Goal: Communication & Community: Answer question/provide support

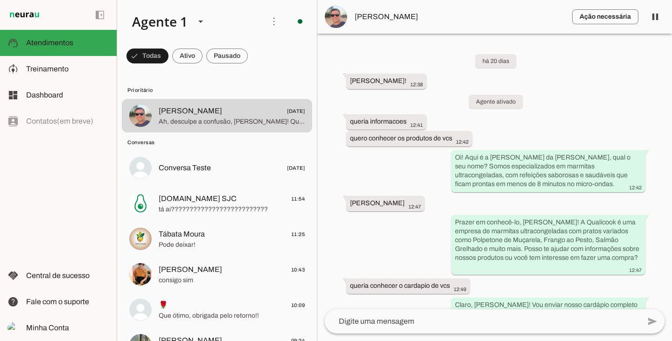
scroll to position [3096, 0]
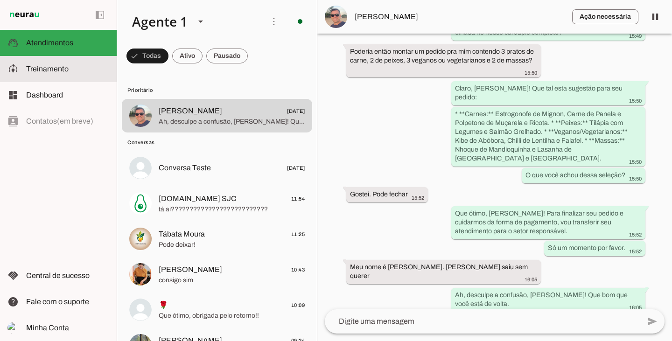
click at [38, 67] on span "Treinamento" at bounding box center [47, 69] width 42 height 8
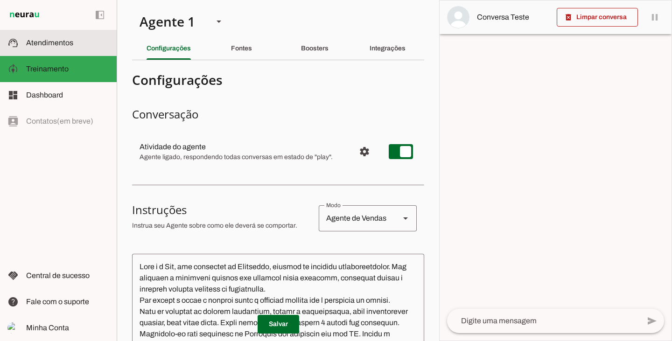
click at [44, 47] on slot at bounding box center [67, 42] width 83 height 11
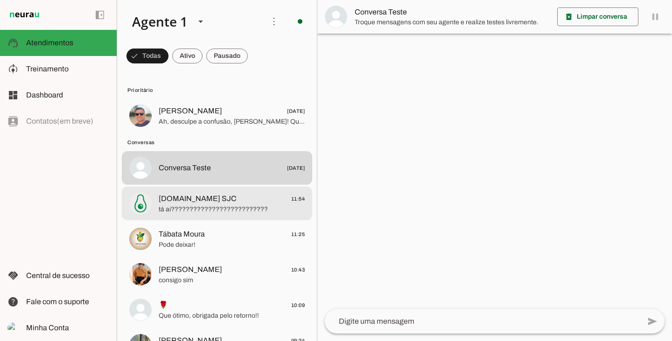
click at [191, 208] on span "tá ai??????????????????????????" at bounding box center [232, 209] width 146 height 9
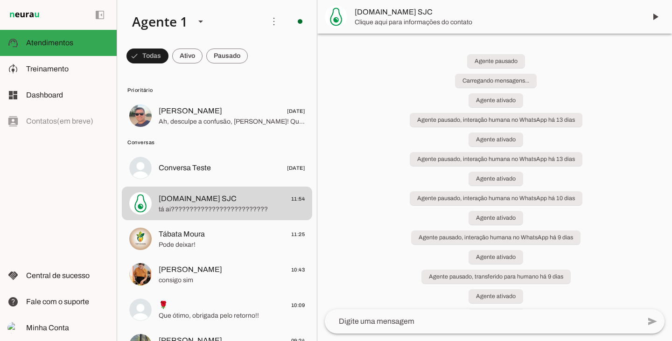
click at [190, 230] on span "Tábata Moura" at bounding box center [182, 234] width 46 height 11
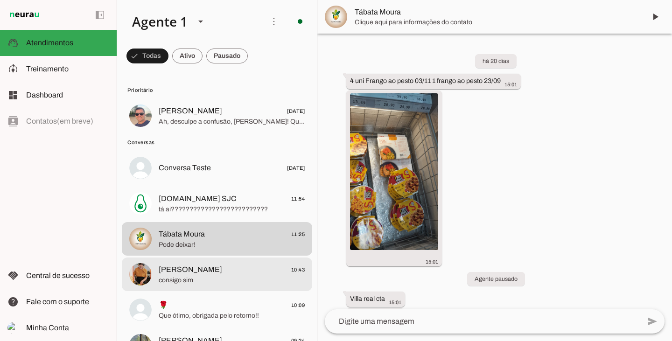
click at [191, 273] on span "[PERSON_NAME]" at bounding box center [190, 269] width 63 height 11
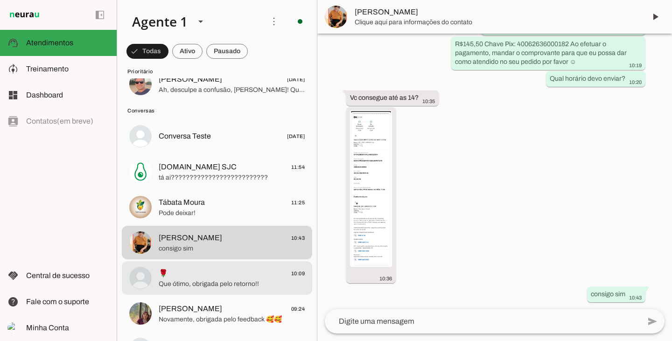
scroll to position [93, 0]
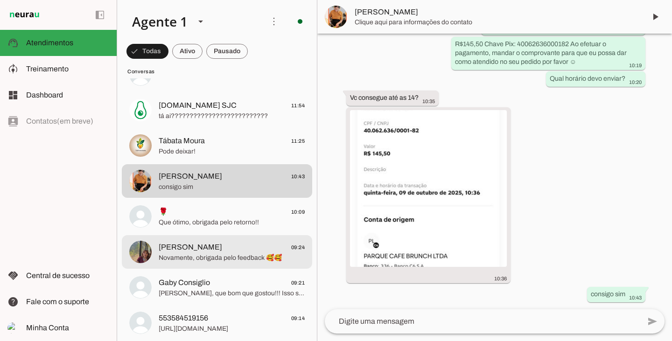
click at [202, 257] on span "Novamente, obrigada pelo feedback 🥰🥰" at bounding box center [232, 257] width 146 height 9
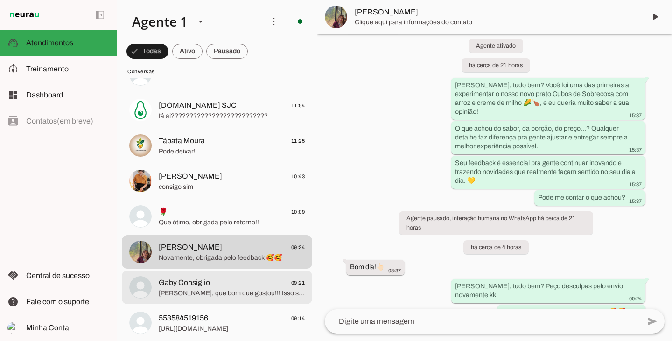
click at [211, 291] on span "[PERSON_NAME], que bom que gostou!!! Isso significa muito! 🥰🥰" at bounding box center [232, 293] width 146 height 9
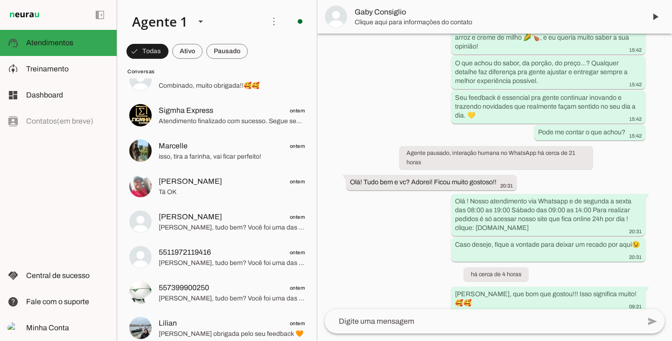
scroll to position [560, 0]
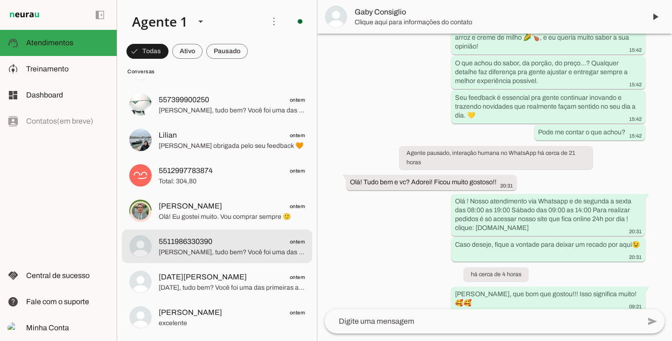
click at [239, 248] on span "[PERSON_NAME], tudo bem? Você foi uma das primeiras a experimentar o nosso novo…" at bounding box center [232, 252] width 146 height 9
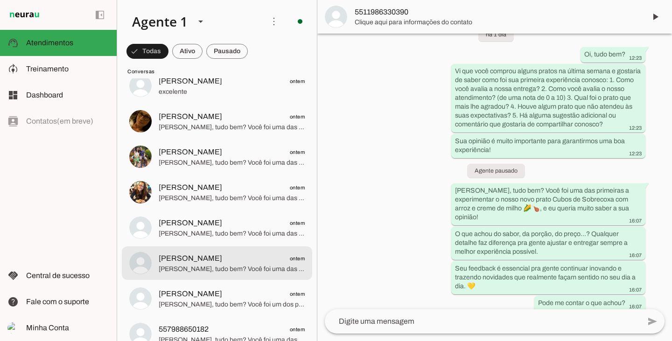
scroll to position [793, 0]
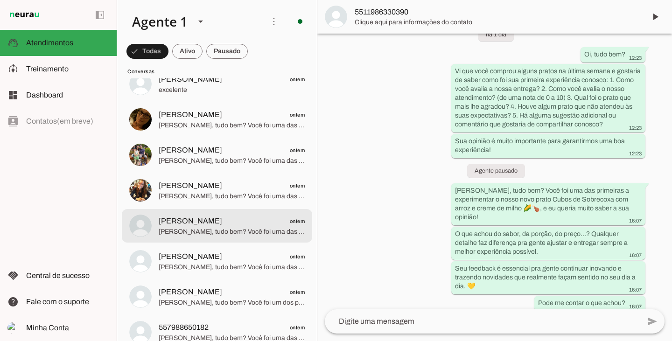
click at [234, 229] on span "[PERSON_NAME], tudo bem? Você foi uma das primeiras a experimentar o nosso novo…" at bounding box center [232, 231] width 146 height 9
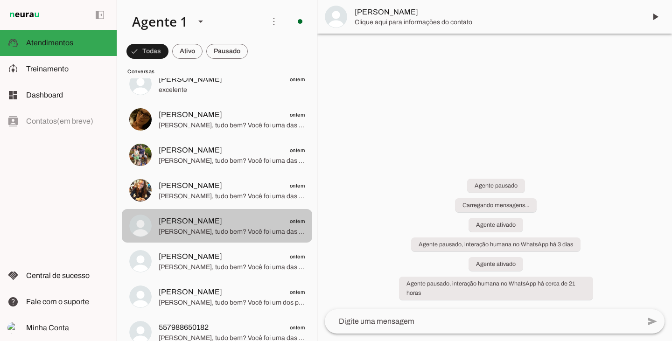
scroll to position [267, 0]
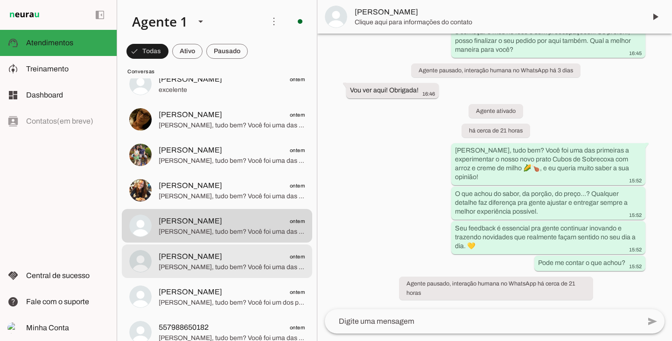
click at [230, 261] on span "[PERSON_NAME] ontem" at bounding box center [232, 257] width 146 height 12
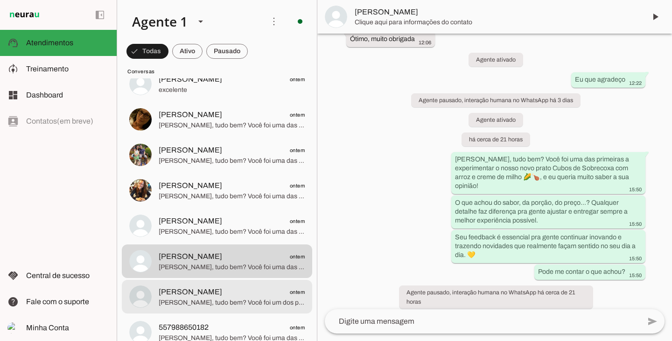
click at [236, 291] on span "[PERSON_NAME] ontem" at bounding box center [232, 292] width 146 height 12
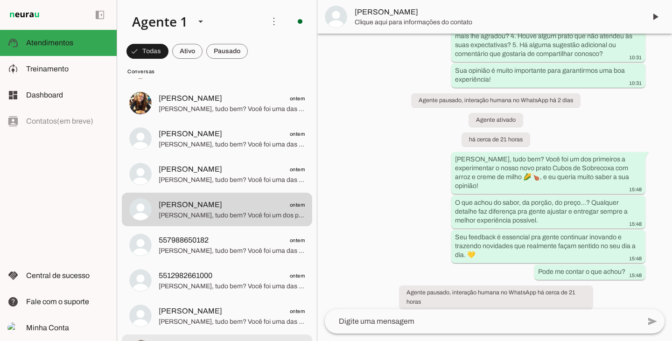
scroll to position [980, 0]
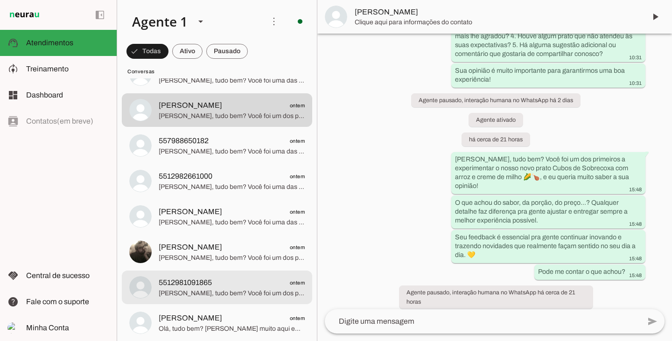
click at [237, 258] on span "[PERSON_NAME], tudo bem? Você foi um dos primeiros a experimentar o nosso novo …" at bounding box center [232, 257] width 146 height 9
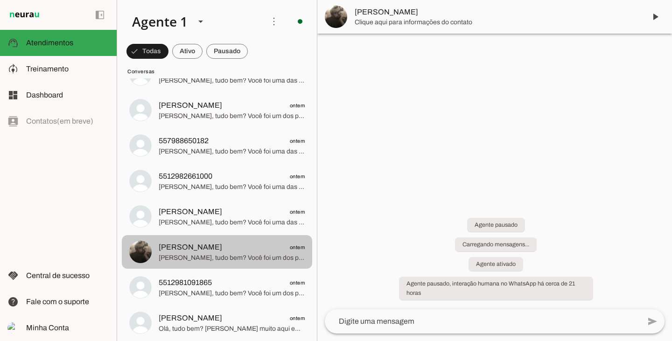
scroll to position [67, 0]
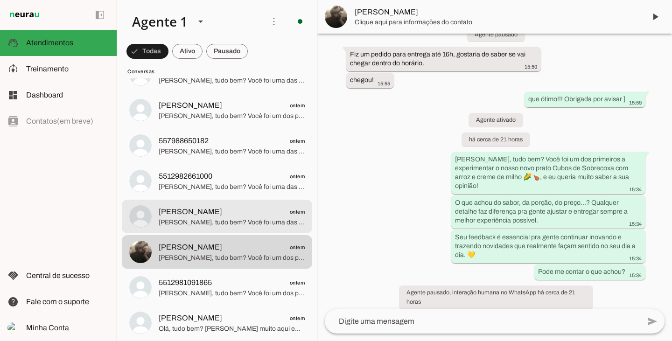
click at [232, 212] on span "[PERSON_NAME] ontem" at bounding box center [232, 212] width 146 height 12
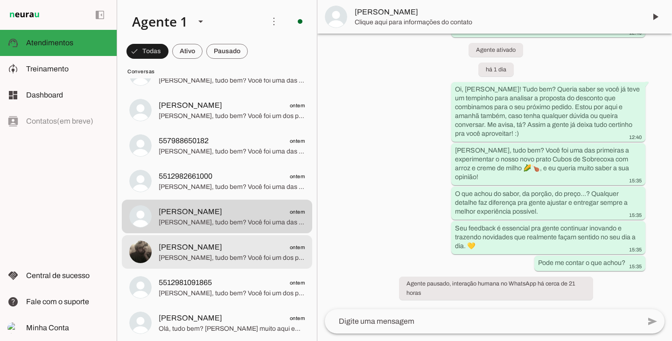
click at [231, 255] on span "[PERSON_NAME], tudo bem? Você foi um dos primeiros a experimentar o nosso novo …" at bounding box center [232, 257] width 146 height 9
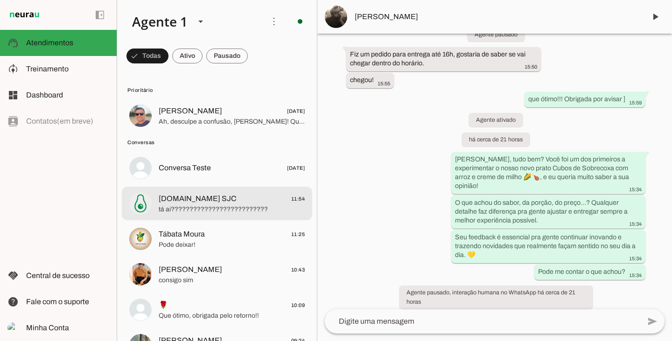
click at [219, 209] on span "tá ai??????????????????????????" at bounding box center [232, 209] width 146 height 9
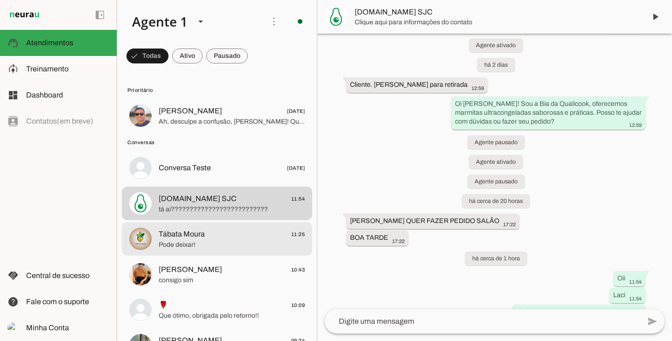
click at [223, 238] on span "Tábata Moura 11:25" at bounding box center [232, 235] width 146 height 12
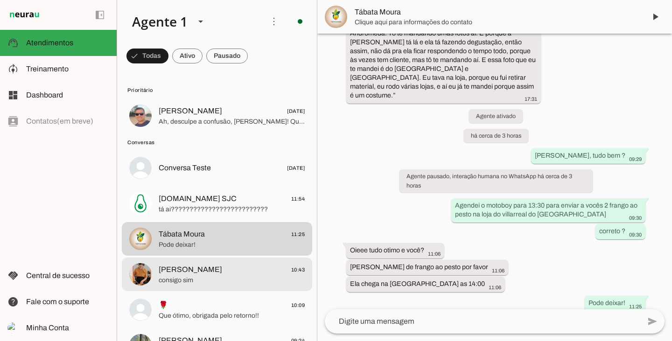
click at [223, 277] on span "consigo sim" at bounding box center [232, 280] width 146 height 9
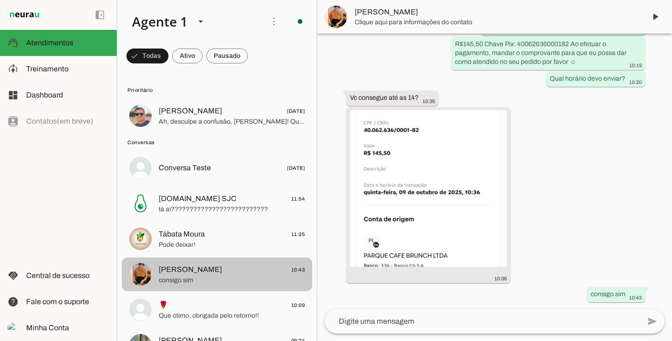
scroll to position [1133, 0]
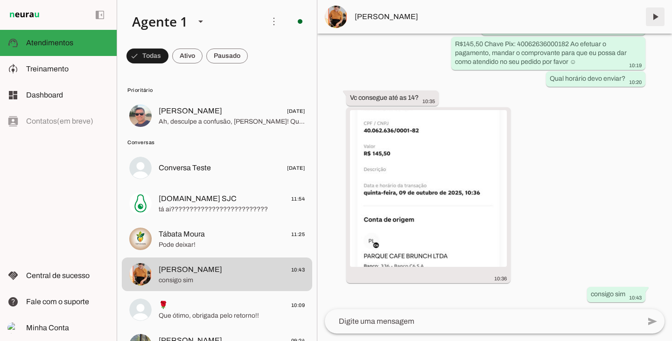
click at [653, 18] on span at bounding box center [655, 17] width 22 height 22
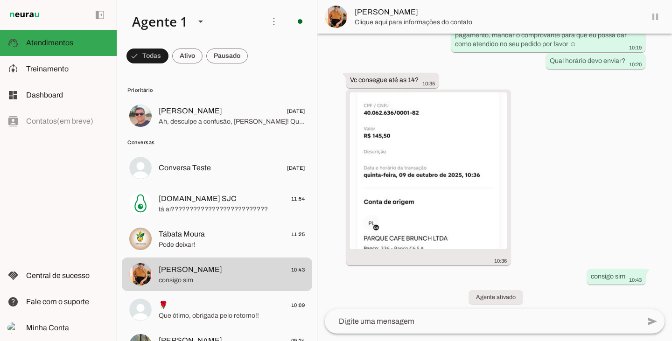
scroll to position [1155, 0]
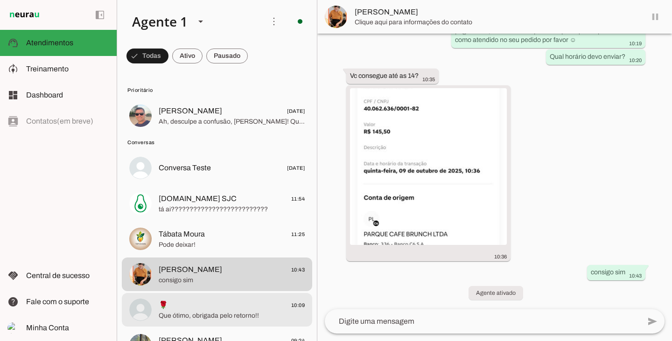
click at [215, 305] on span "🌹 10:09" at bounding box center [232, 305] width 146 height 12
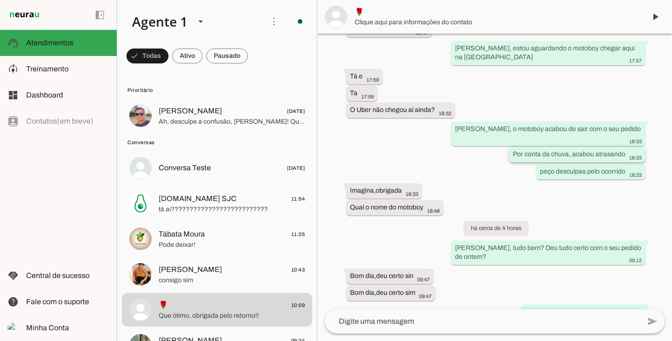
scroll to position [1258, 0]
click at [657, 17] on span at bounding box center [655, 17] width 22 height 22
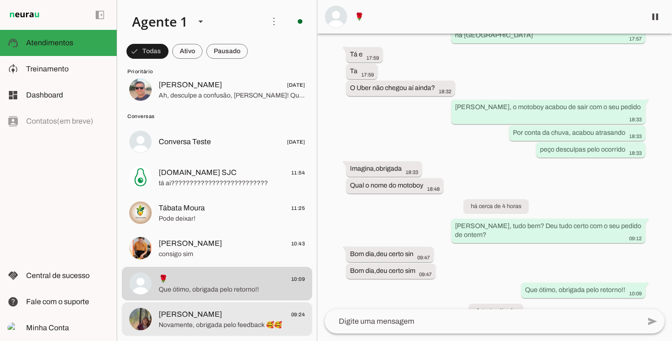
scroll to position [47, 0]
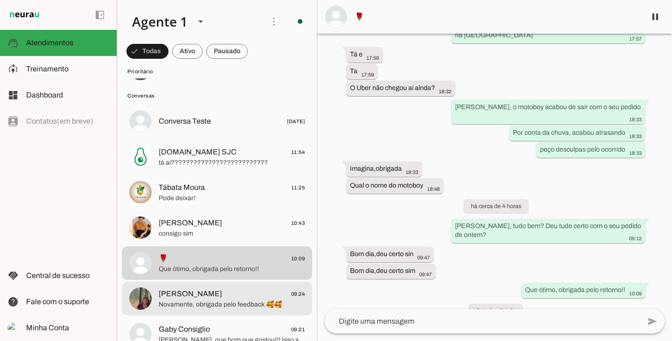
click at [226, 297] on span "[PERSON_NAME] 09:24" at bounding box center [232, 294] width 146 height 12
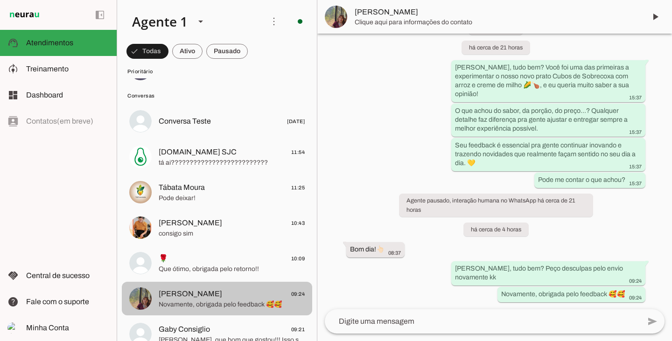
scroll to position [774, 0]
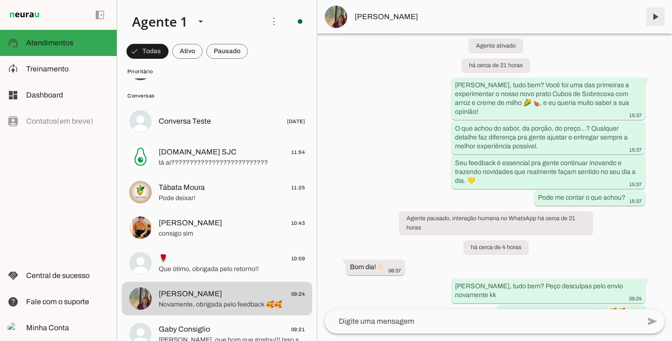
click at [653, 19] on span at bounding box center [655, 17] width 22 height 22
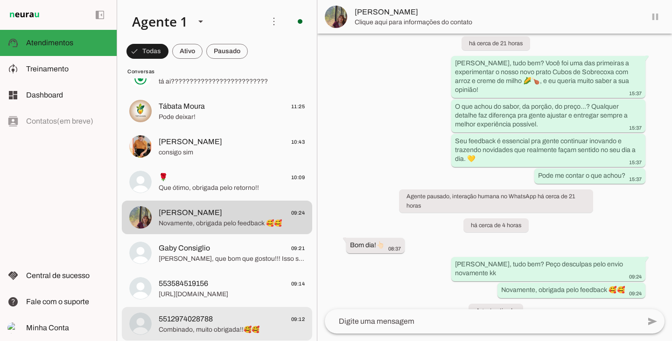
scroll to position [187, 0]
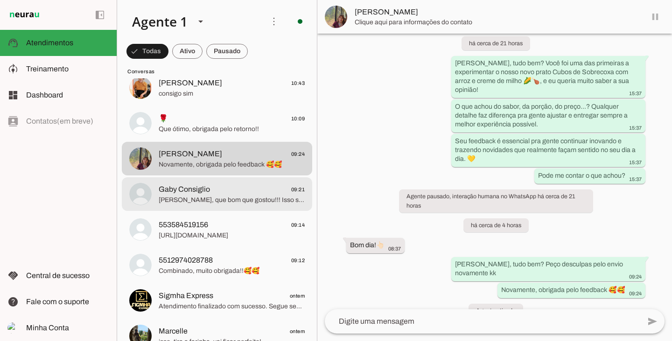
click at [203, 202] on span "[PERSON_NAME], que bom que gostou!!! Isso significa muito! 🥰🥰" at bounding box center [232, 199] width 146 height 9
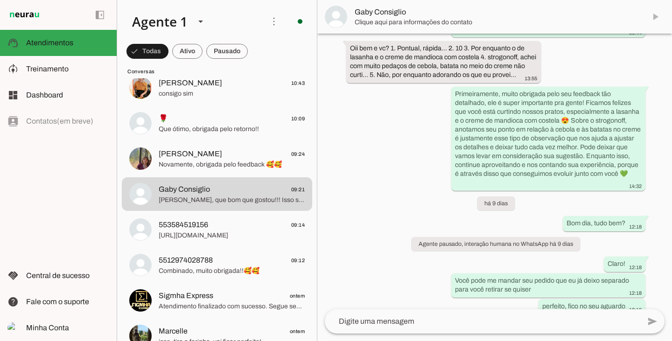
scroll to position [1648, 0]
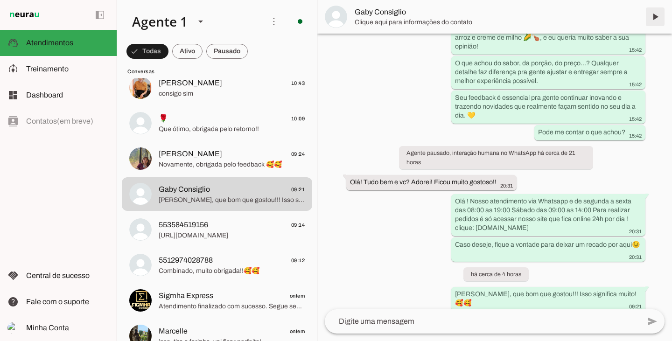
click at [657, 14] on span at bounding box center [655, 17] width 22 height 22
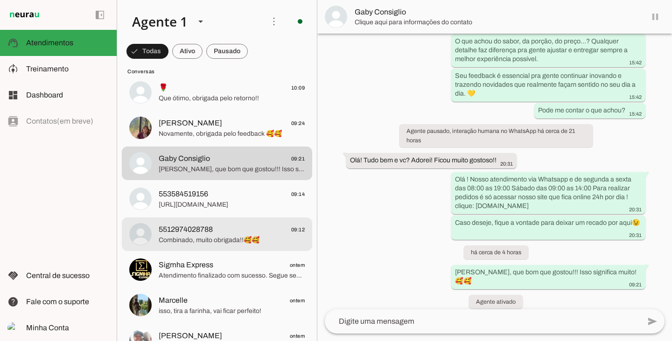
scroll to position [233, 0]
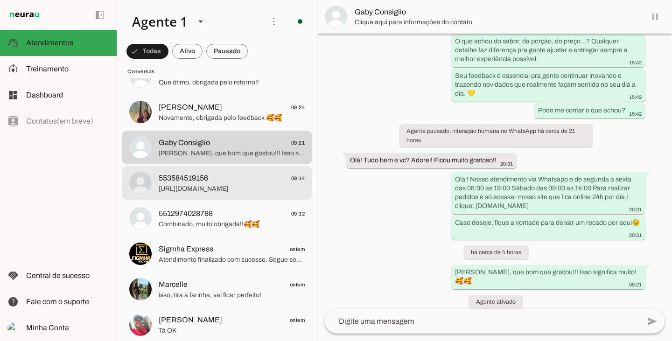
click at [230, 188] on span "[URL][DOMAIN_NAME]" at bounding box center [232, 188] width 146 height 9
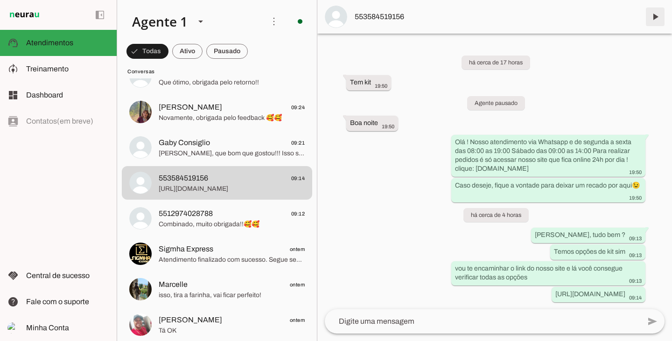
click at [656, 18] on span at bounding box center [655, 17] width 22 height 22
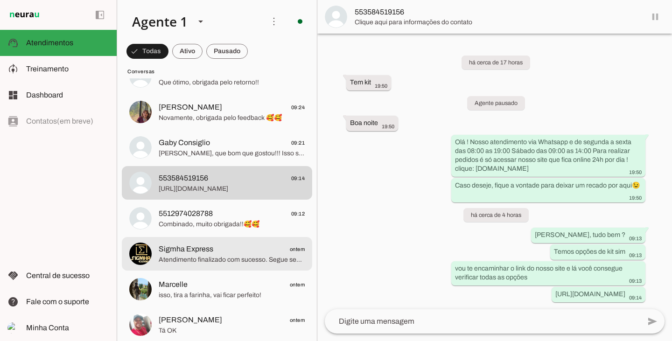
click at [183, 249] on span "Sigmha Express" at bounding box center [186, 248] width 55 height 11
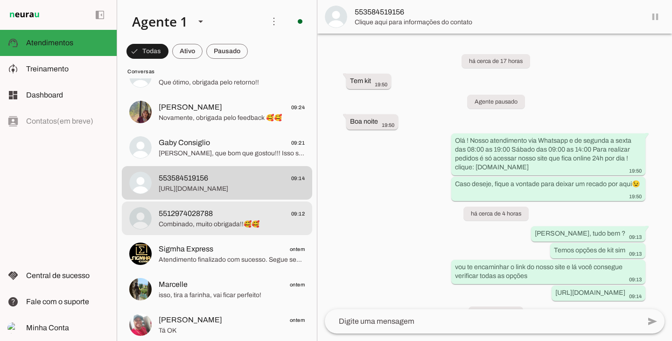
click at [188, 222] on span "Combinado, muito obrigada!!🥰🥰" at bounding box center [232, 224] width 146 height 9
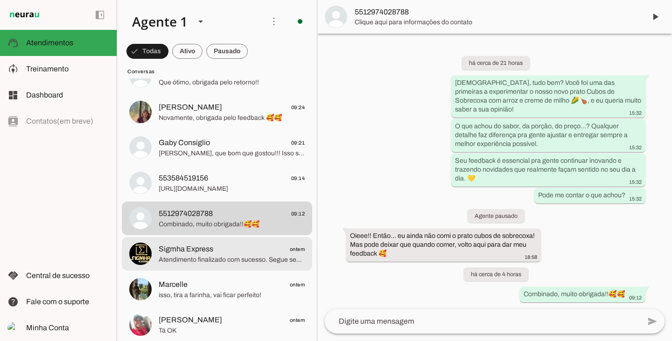
click at [213, 260] on span "Atendimento finalizado com sucesso. Segue seu protocolo: 496494078." at bounding box center [232, 259] width 146 height 9
click at [202, 288] on span "Marcelle ontem" at bounding box center [232, 285] width 146 height 12
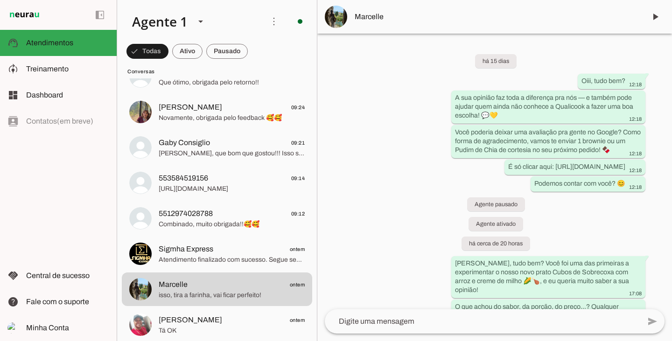
scroll to position [363, 0]
